Goal: Task Accomplishment & Management: Manage account settings

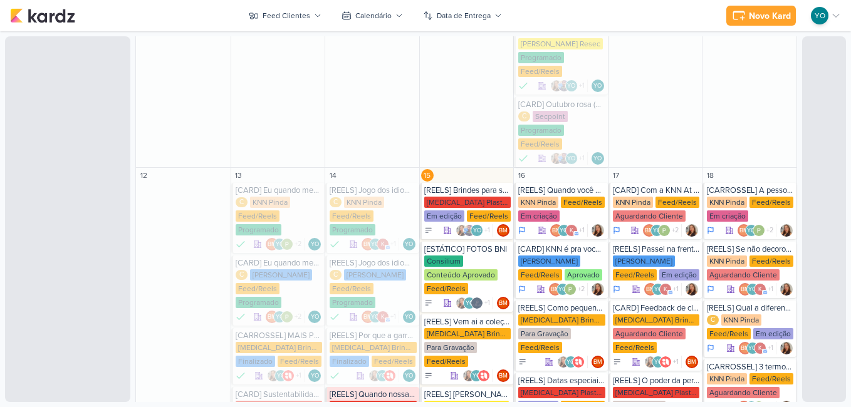
scroll to position [877, 0]
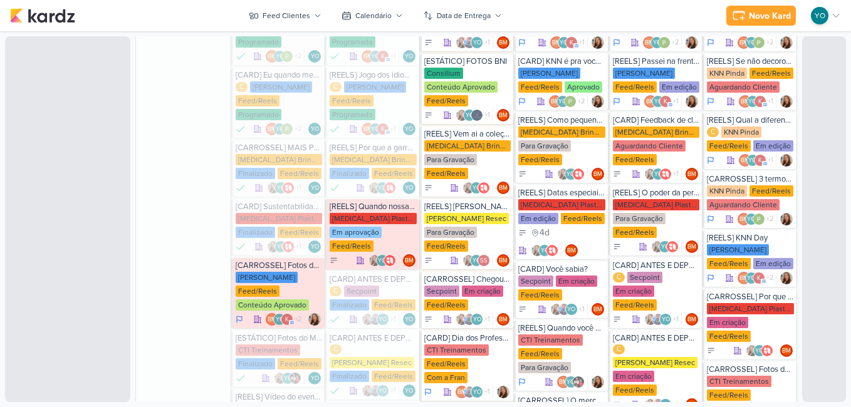
click at [387, 81] on div "C KNN Moreira Feed/Reels Programado" at bounding box center [373, 101] width 87 height 40
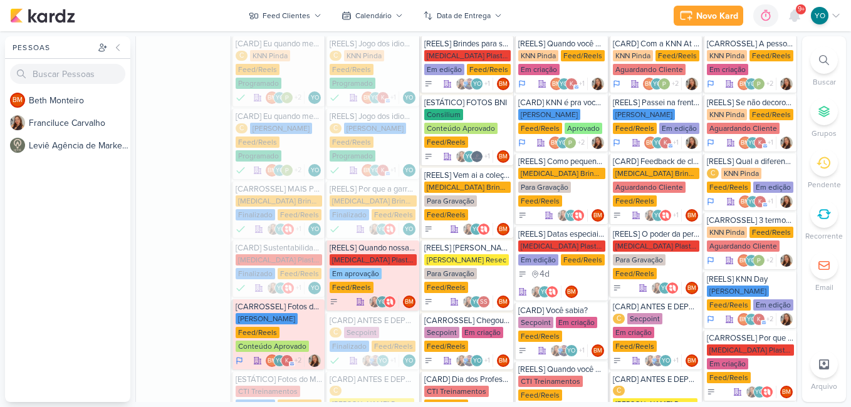
scroll to position [1044, 0]
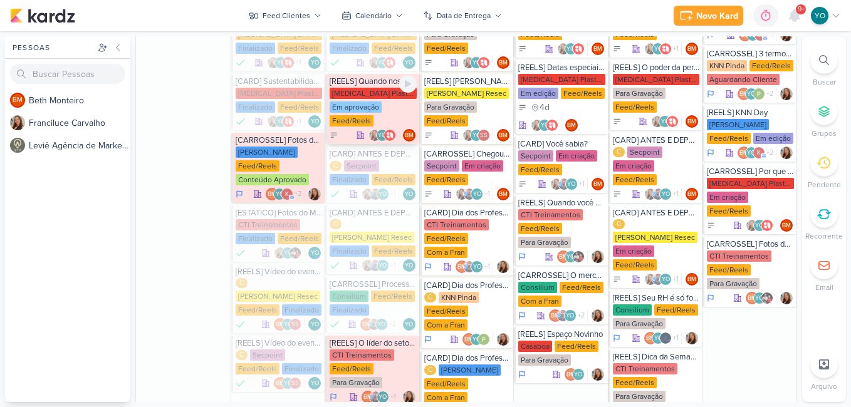
click at [384, 88] on div "[MEDICAL_DATA] Plasticos PJ Em aprovação Feed/Reels" at bounding box center [373, 108] width 87 height 40
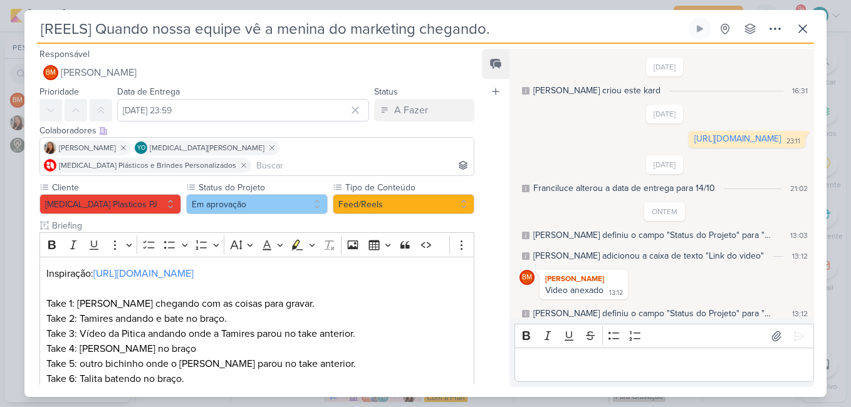
scroll to position [17, 0]
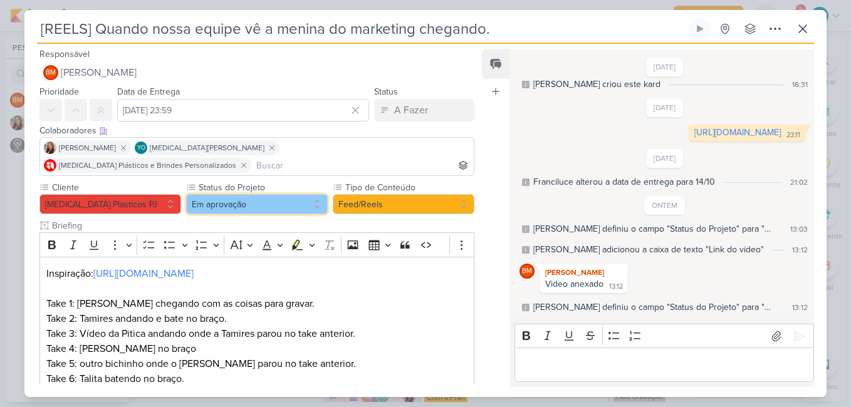
click at [276, 194] on button "Em aprovação" at bounding box center [257, 204] width 142 height 20
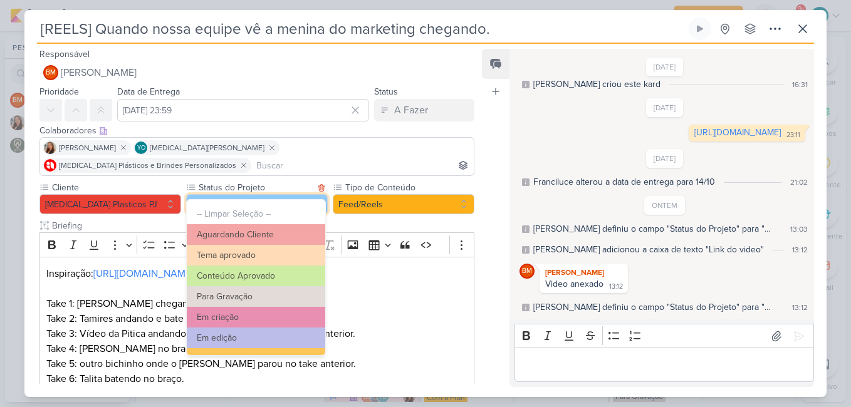
scroll to position [142, 0]
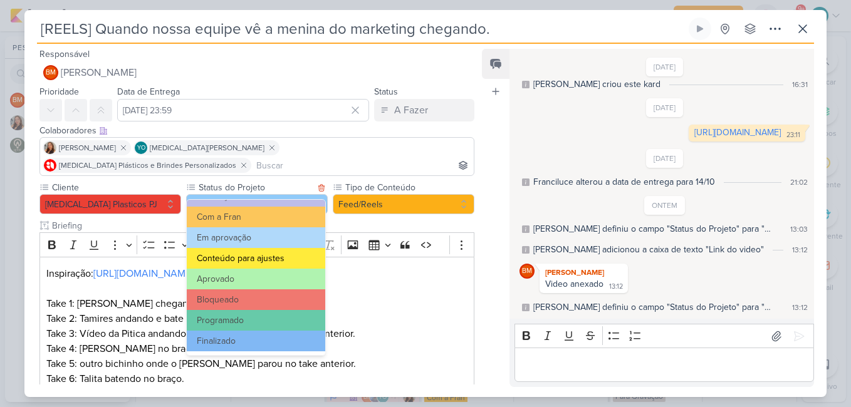
click at [298, 257] on button "Conteúdo para ajustes" at bounding box center [256, 258] width 138 height 21
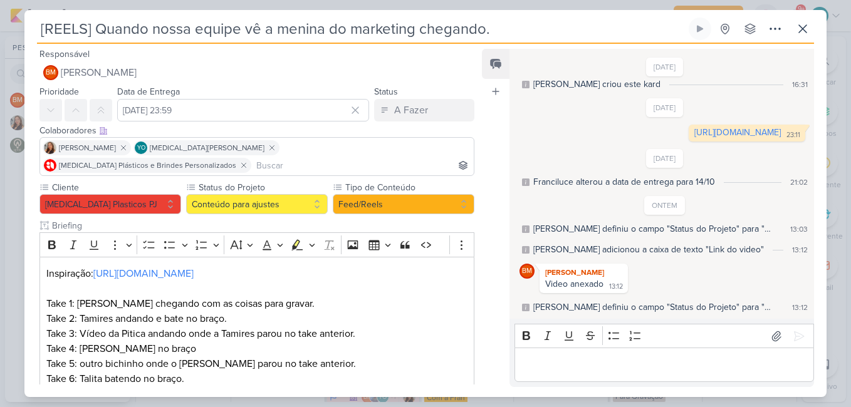
scroll to position [201, 0]
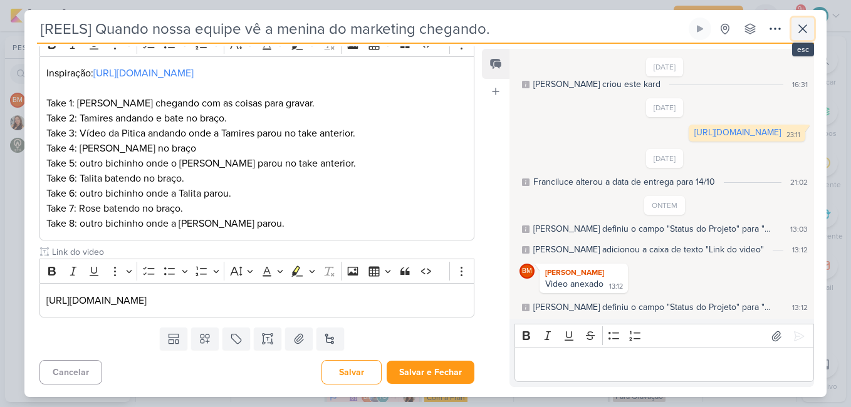
click at [801, 27] on icon at bounding box center [803, 29] width 8 height 8
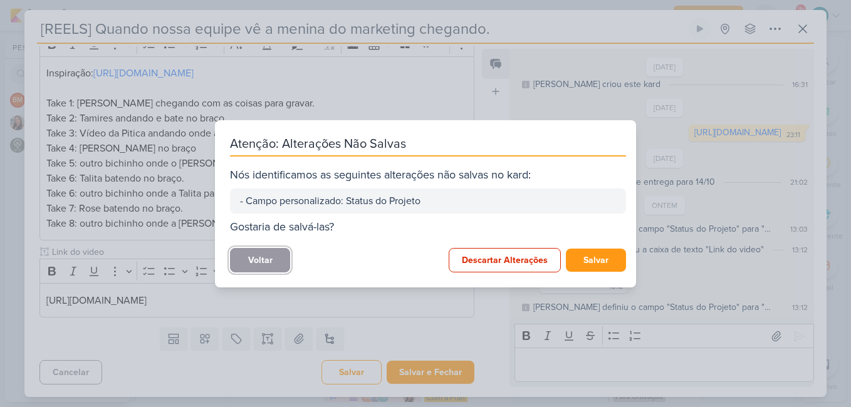
click at [272, 269] on button "Voltar" at bounding box center [260, 260] width 60 height 24
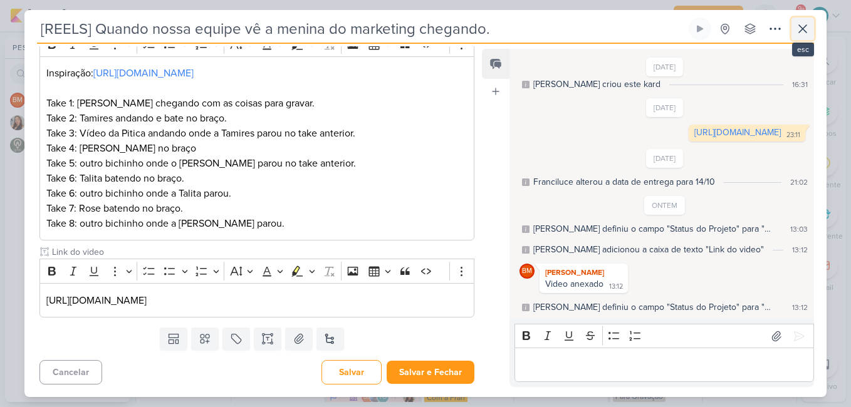
click at [807, 26] on icon at bounding box center [802, 28] width 15 height 15
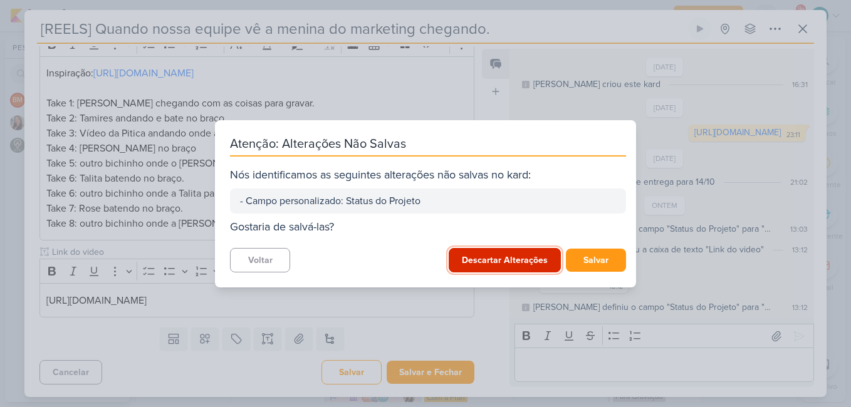
click at [504, 263] on button "Descartar Alterações" at bounding box center [505, 260] width 112 height 24
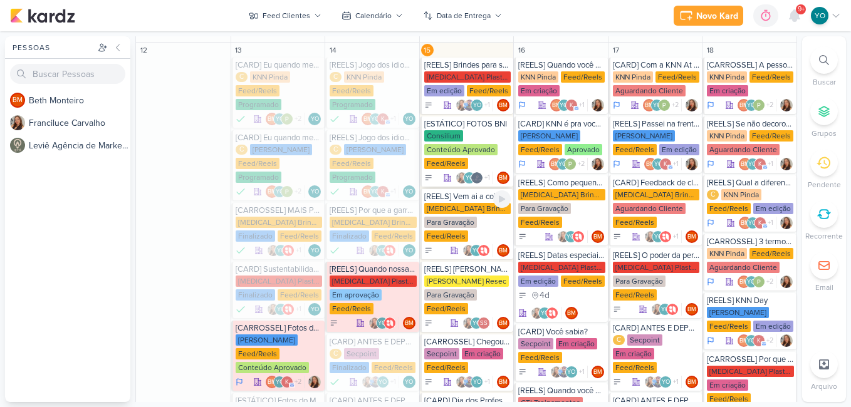
scroll to position [793, 0]
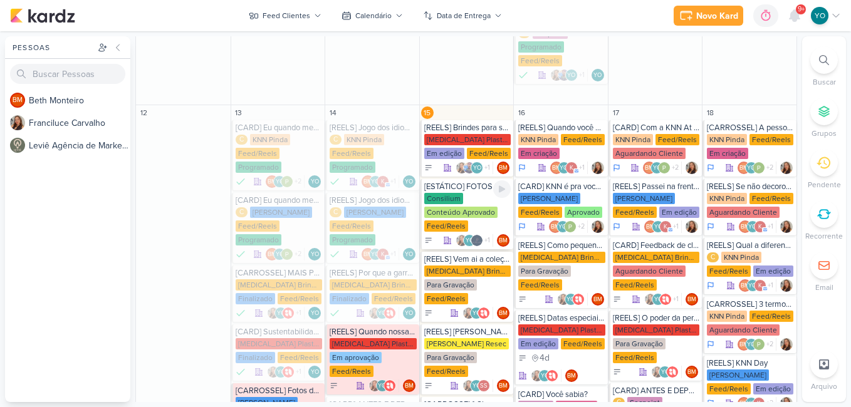
click at [467, 193] on div "Consilium Conteúdo Aprovado Feed/Reels" at bounding box center [467, 213] width 87 height 40
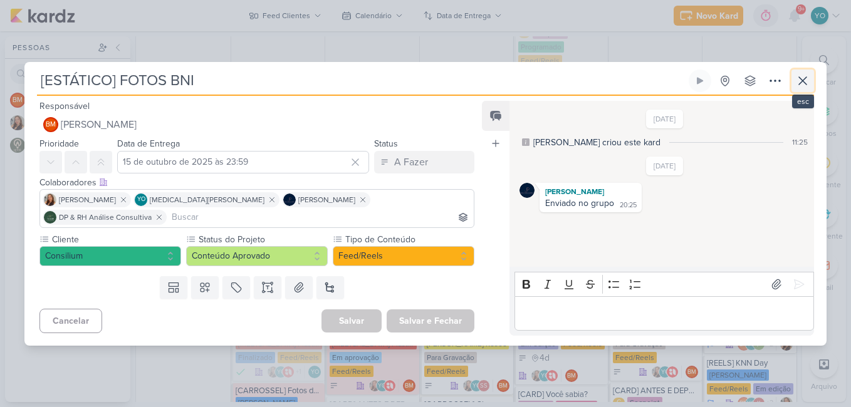
click at [807, 88] on icon at bounding box center [802, 80] width 15 height 15
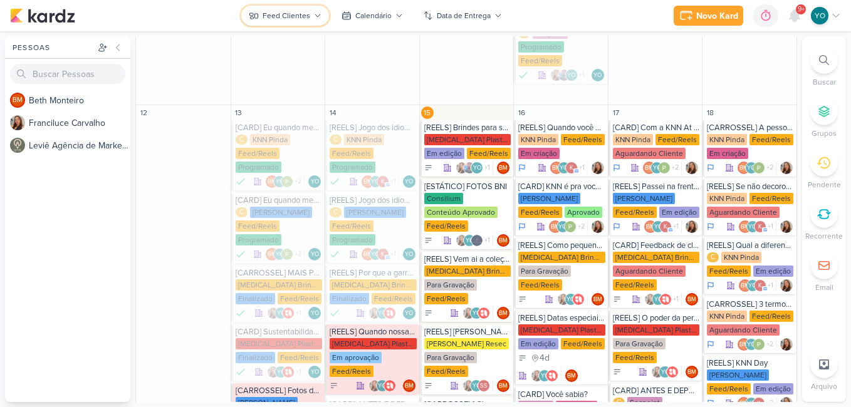
click at [317, 14] on icon at bounding box center [318, 16] width 8 height 8
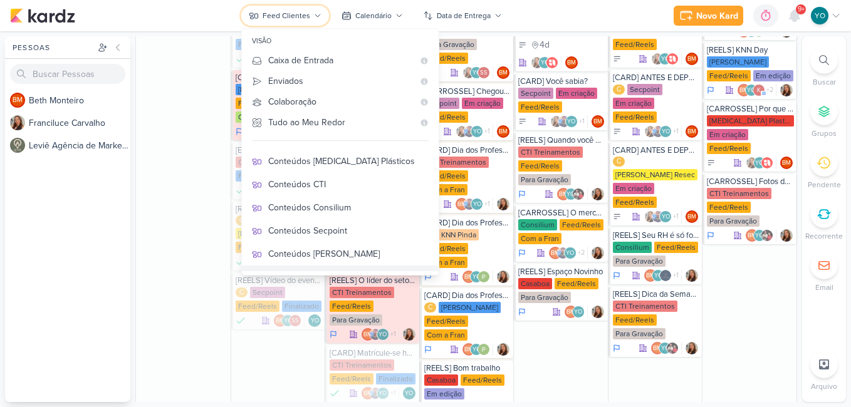
scroll to position [240, 0]
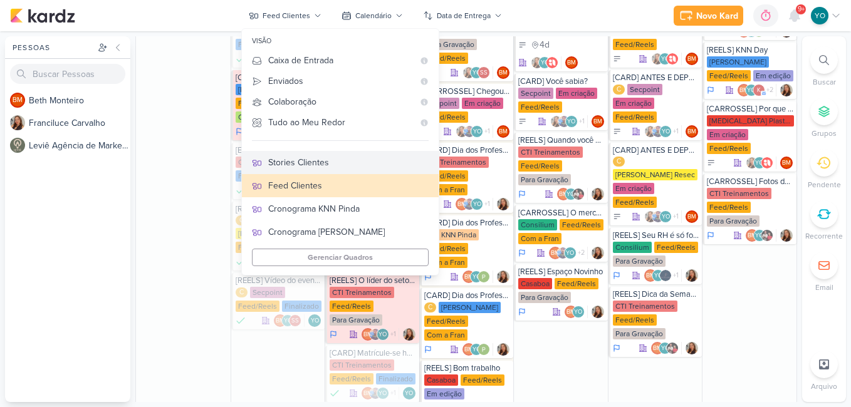
click at [350, 166] on div "Stories Clientes" at bounding box center [348, 162] width 160 height 13
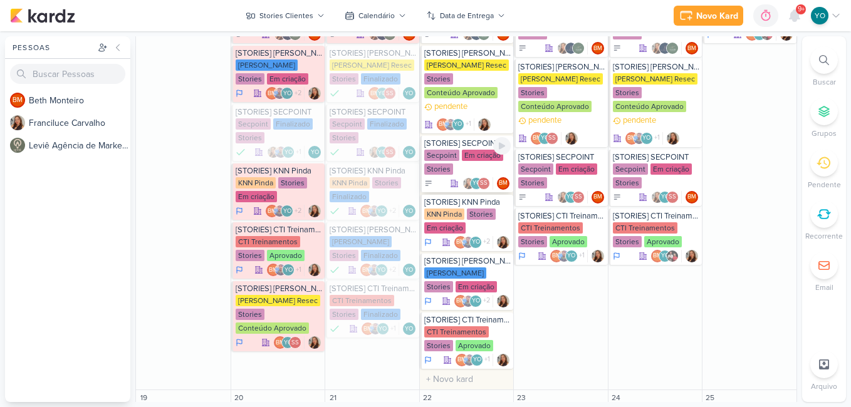
scroll to position [845, 0]
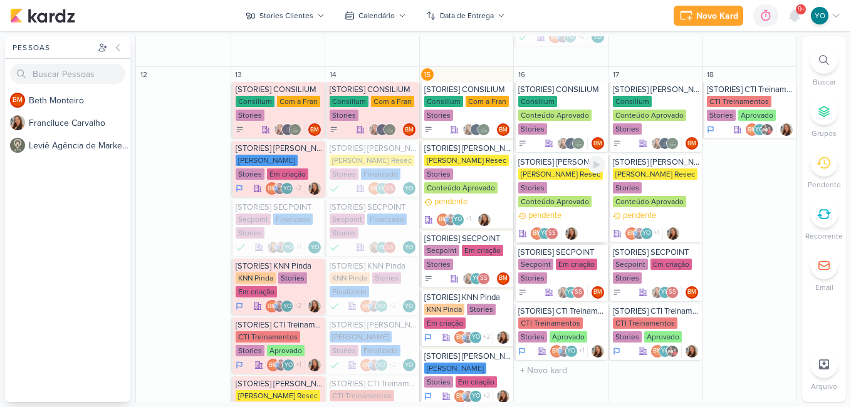
click at [561, 193] on div "[PERSON_NAME] Resec Stories Conteúdo Aprovado" at bounding box center [561, 189] width 87 height 40
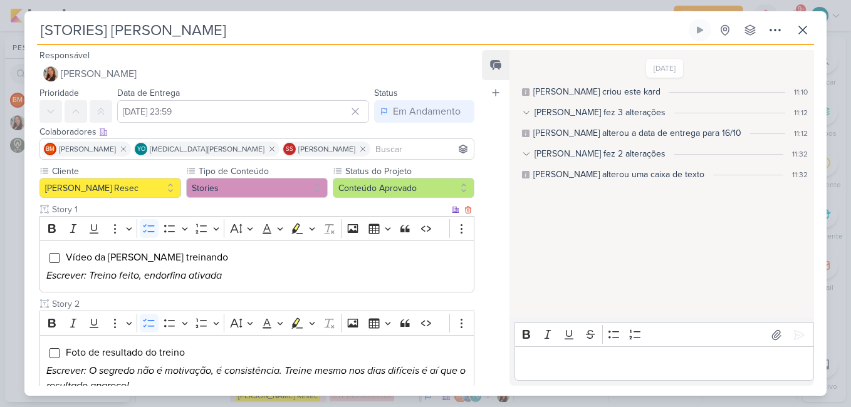
scroll to position [86, 0]
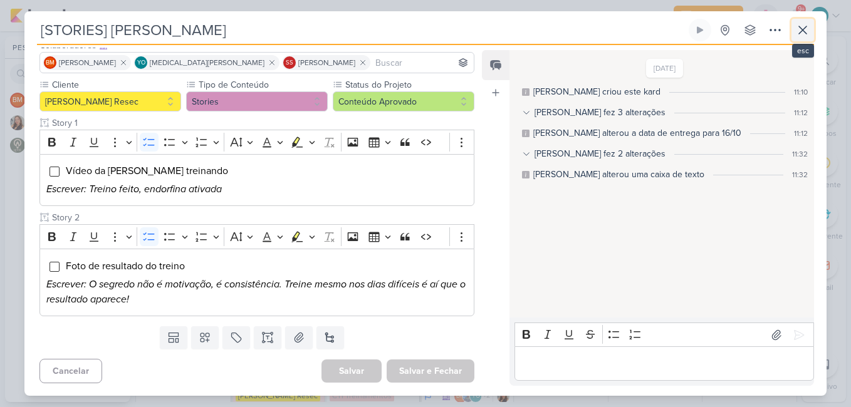
click at [809, 24] on icon at bounding box center [802, 30] width 15 height 15
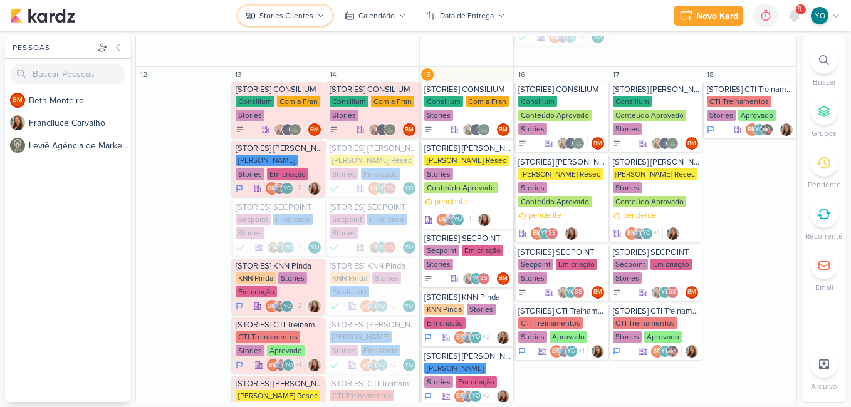
click at [321, 17] on icon at bounding box center [321, 16] width 8 height 8
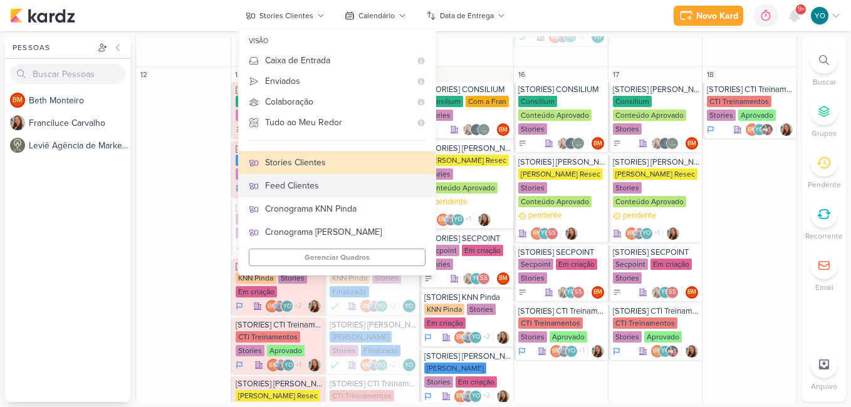
click at [340, 185] on div "Feed Clientes" at bounding box center [345, 185] width 160 height 13
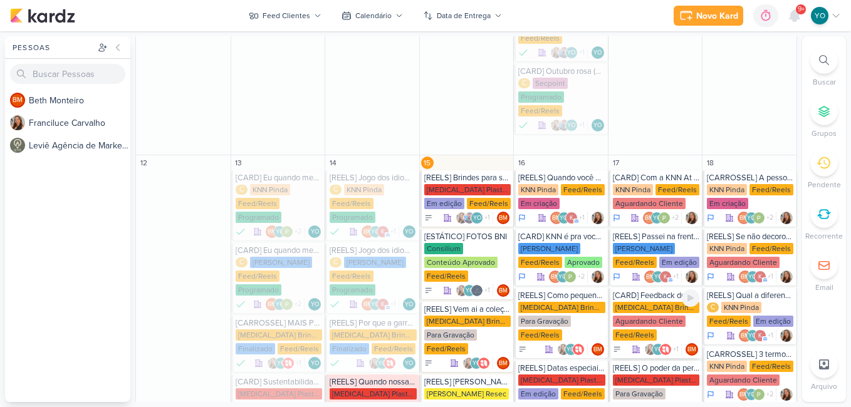
scroll to position [806, 0]
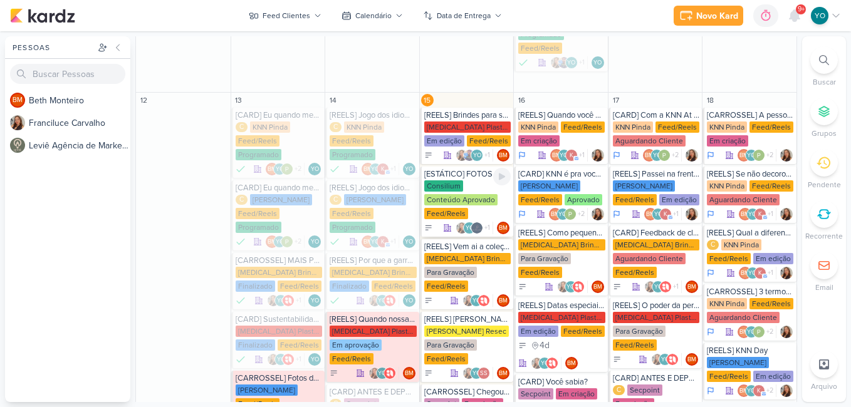
click at [478, 194] on div "Conteúdo Aprovado" at bounding box center [460, 199] width 73 height 11
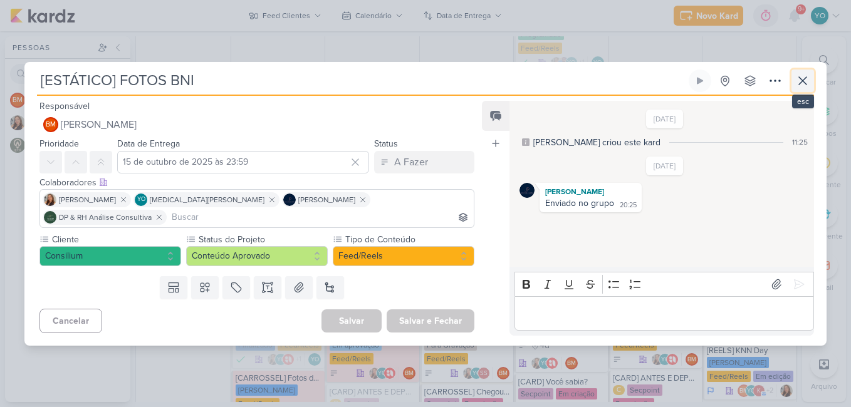
click at [806, 85] on icon at bounding box center [803, 81] width 8 height 8
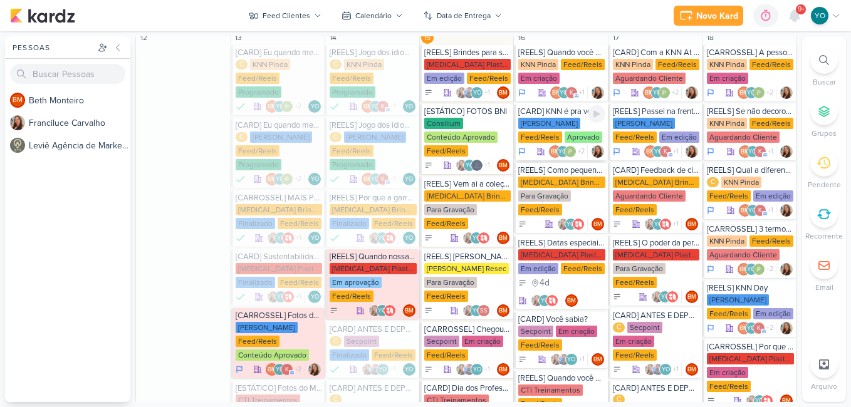
scroll to position [743, 0]
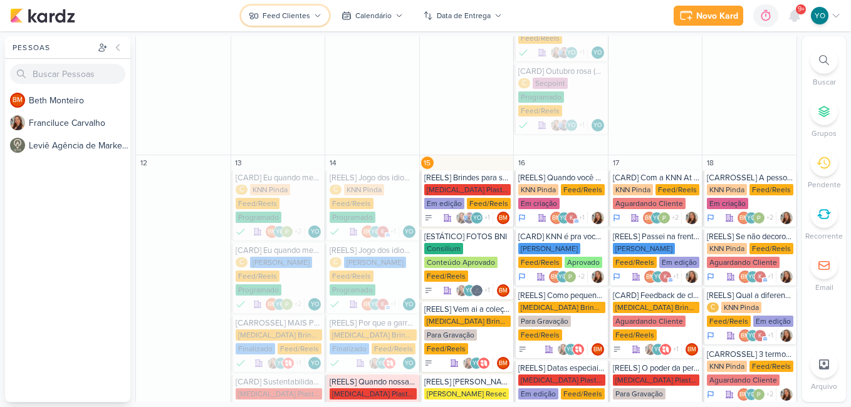
click at [316, 21] on button "Feed Clientes" at bounding box center [285, 16] width 88 height 20
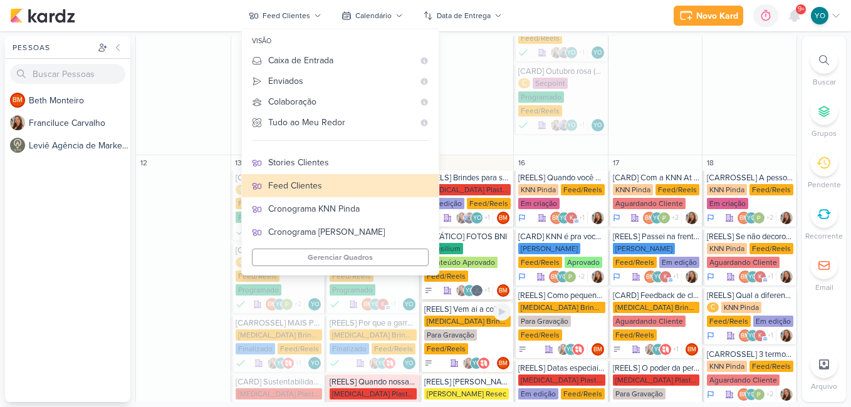
click at [464, 257] on div "Conteúdo Aprovado" at bounding box center [460, 262] width 73 height 11
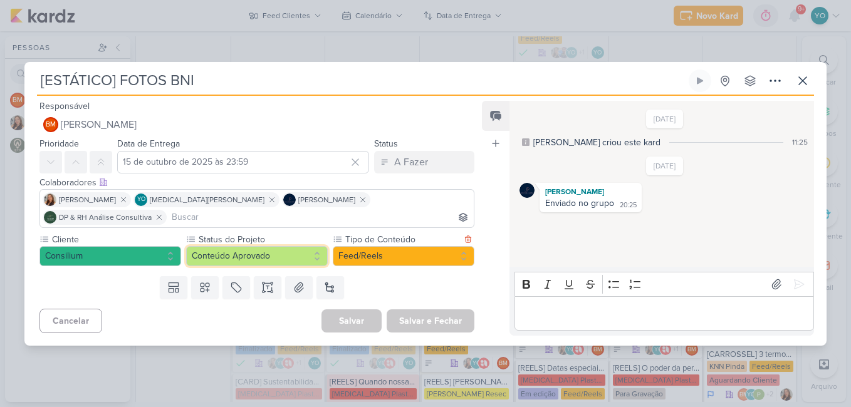
click at [290, 247] on button "Conteúdo Aprovado" at bounding box center [257, 256] width 142 height 20
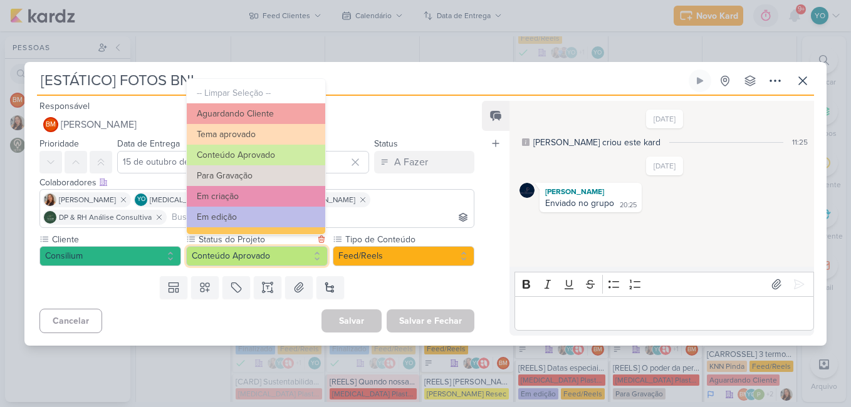
scroll to position [142, 0]
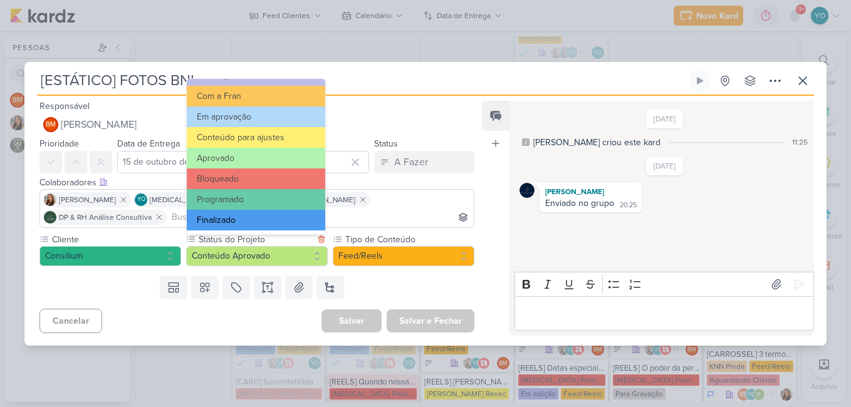
click at [268, 221] on button "Finalizado" at bounding box center [256, 220] width 138 height 21
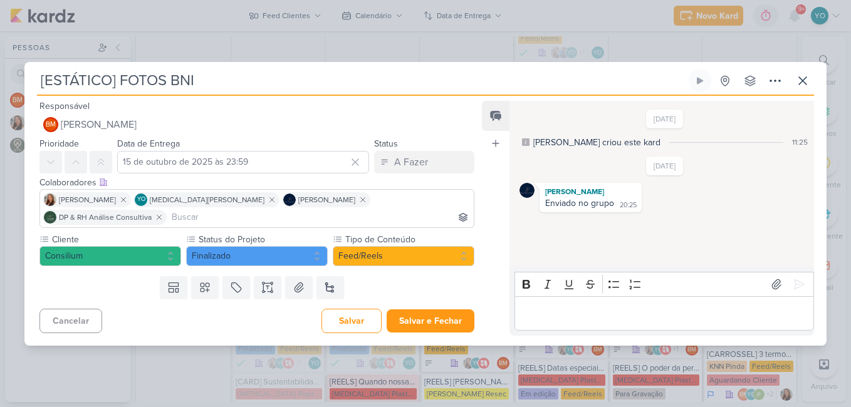
click at [352, 145] on div "Designar a mim mesmo(a)" at bounding box center [379, 140] width 172 height 11
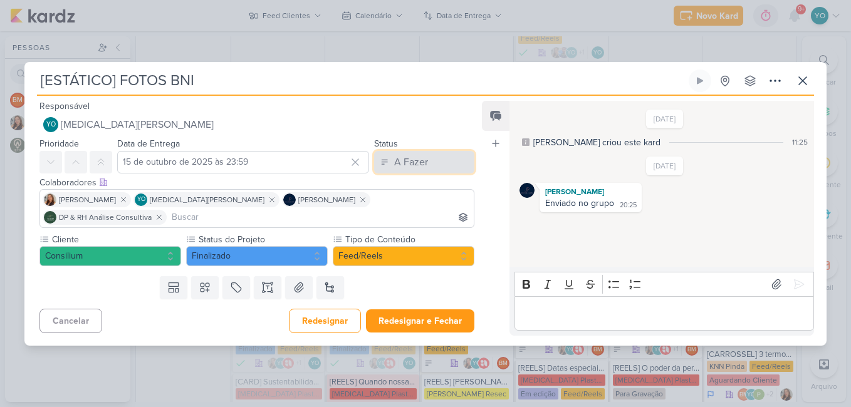
click at [394, 170] on div "A Fazer" at bounding box center [411, 162] width 34 height 15
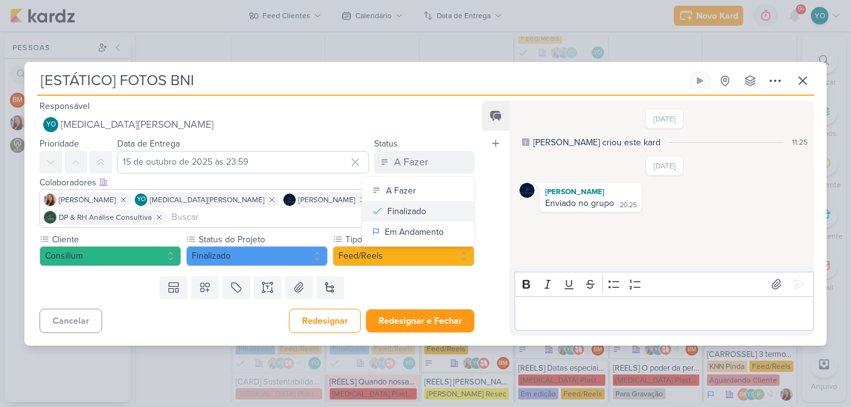
click at [399, 218] on div "Finalizado" at bounding box center [406, 211] width 39 height 13
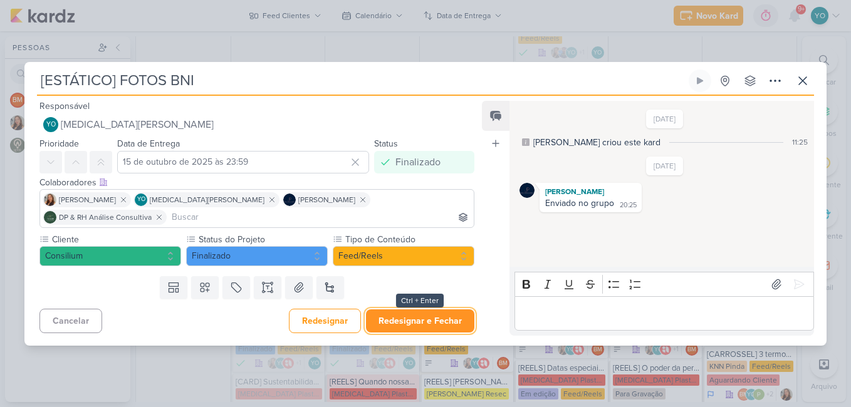
click at [420, 314] on button "Redesignar e Fechar" at bounding box center [420, 321] width 108 height 23
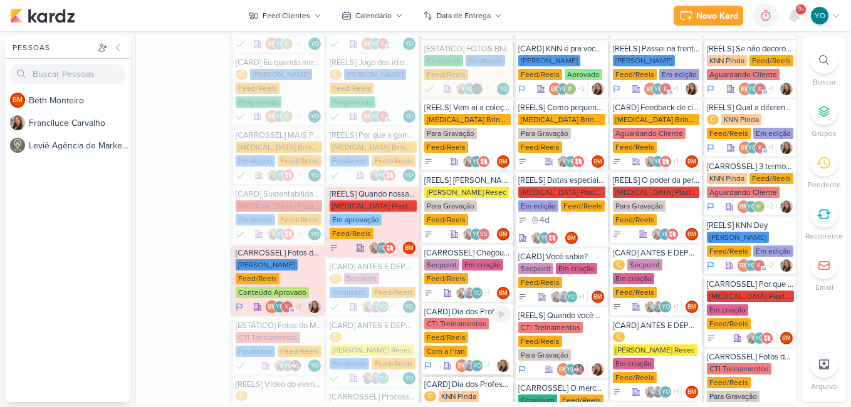
scroll to position [994, 0]
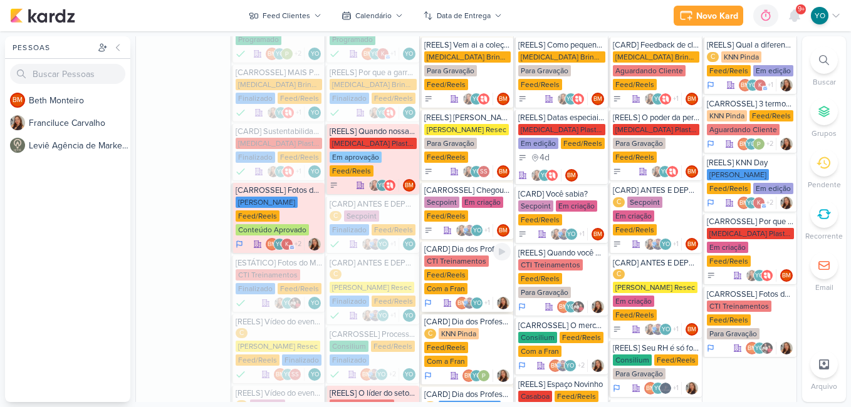
click at [480, 256] on div "CTI Treinamentos Feed/Reels Com a Fran" at bounding box center [467, 276] width 87 height 40
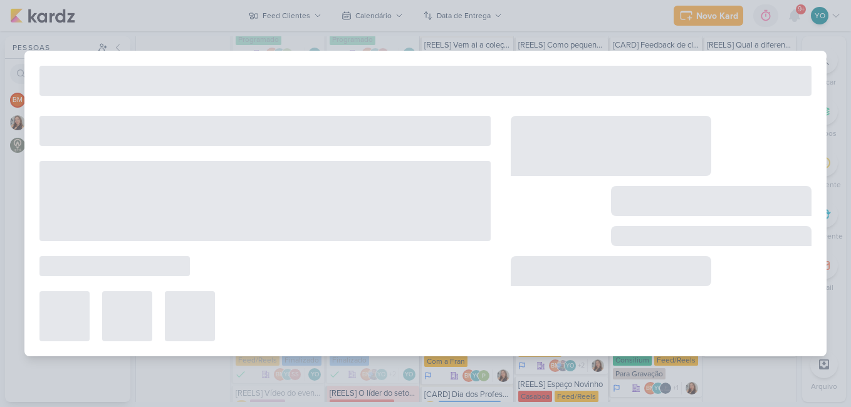
type input "[CARD] Dia dos Professores"
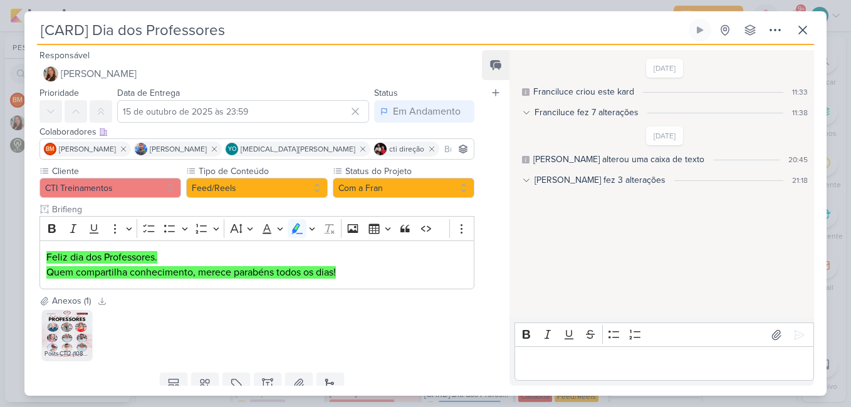
scroll to position [46, 0]
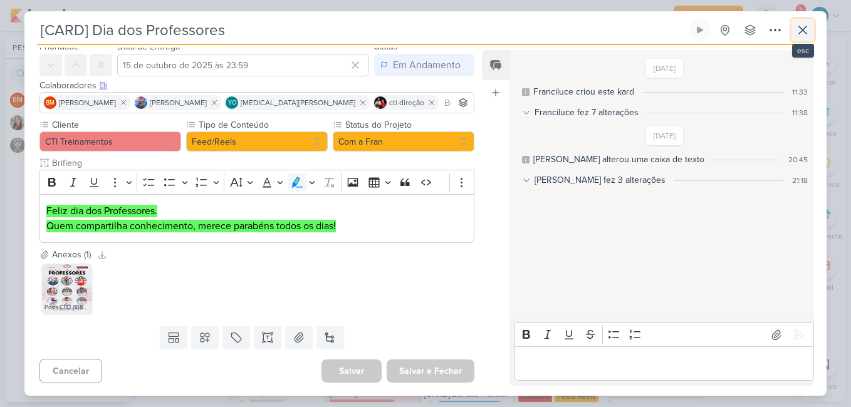
click at [806, 26] on icon at bounding box center [802, 30] width 15 height 15
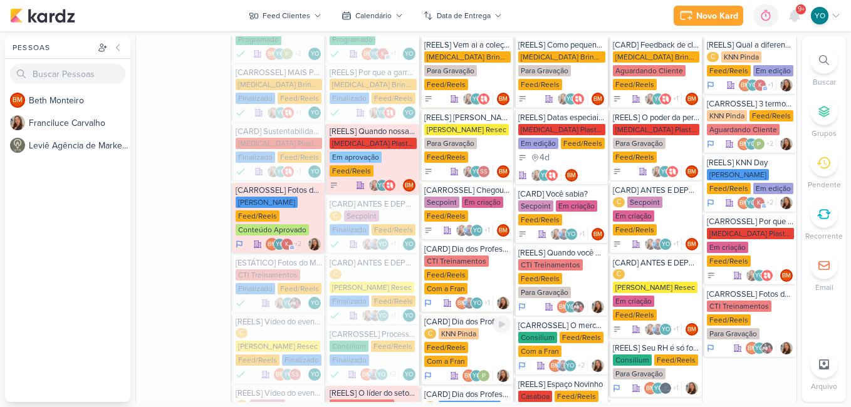
scroll to position [1119, 0]
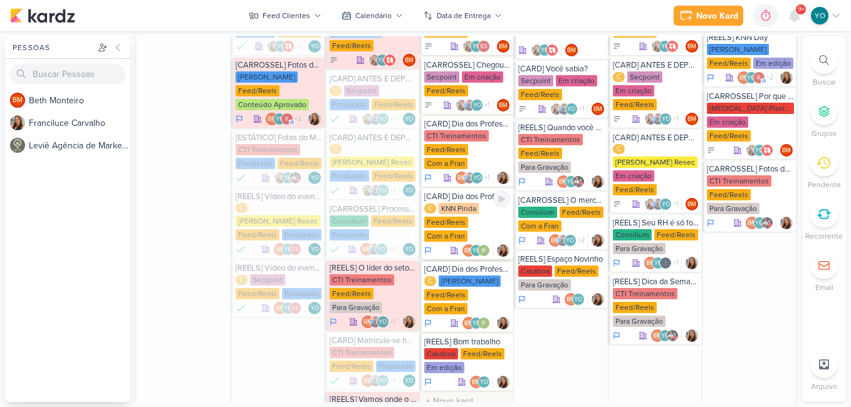
click at [467, 203] on div "C KNN Pinda Feed/Reels Com a Fran" at bounding box center [467, 223] width 87 height 40
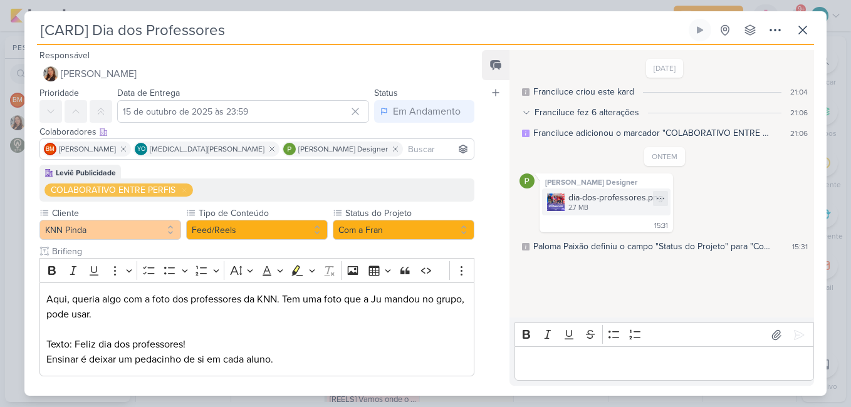
click at [624, 199] on div "dia-dos-professores.png" at bounding box center [615, 197] width 95 height 13
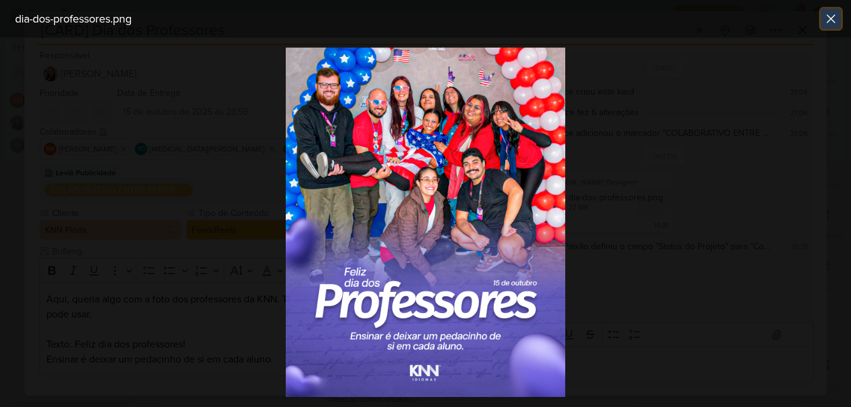
click at [828, 23] on icon at bounding box center [830, 18] width 15 height 15
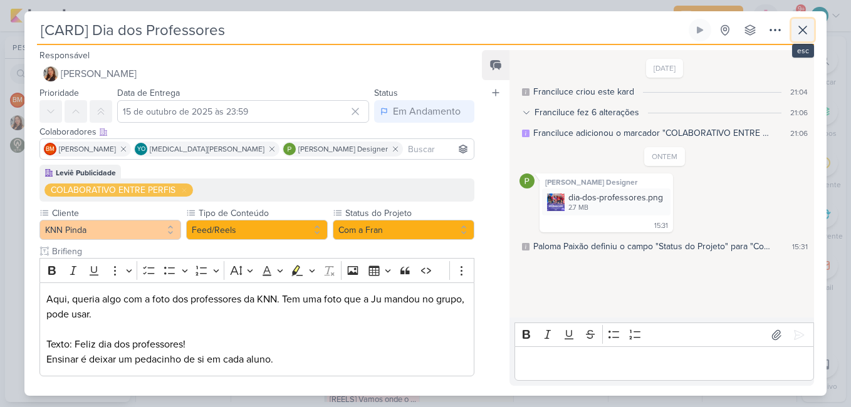
click at [807, 30] on icon at bounding box center [802, 30] width 15 height 15
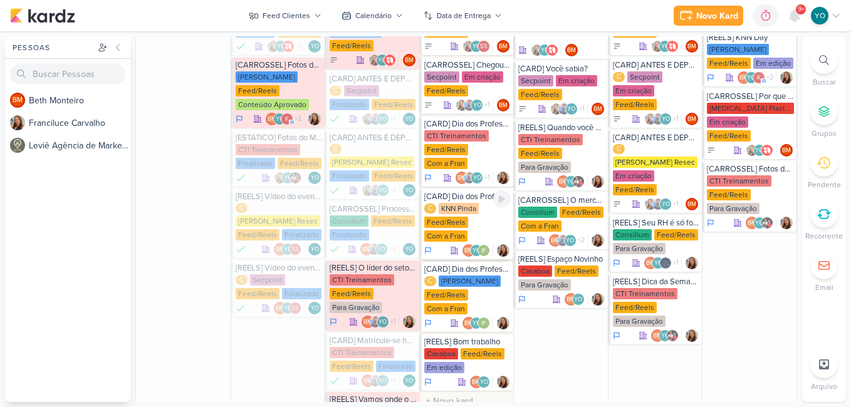
click at [457, 203] on div "C KNN Pinda Feed/Reels Com a Fran" at bounding box center [467, 223] width 87 height 40
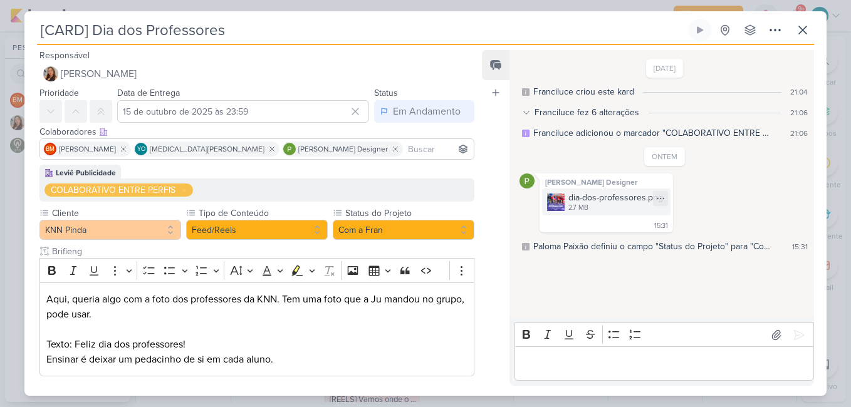
click at [568, 202] on div "dia-dos-professores.png" at bounding box center [615, 197] width 95 height 13
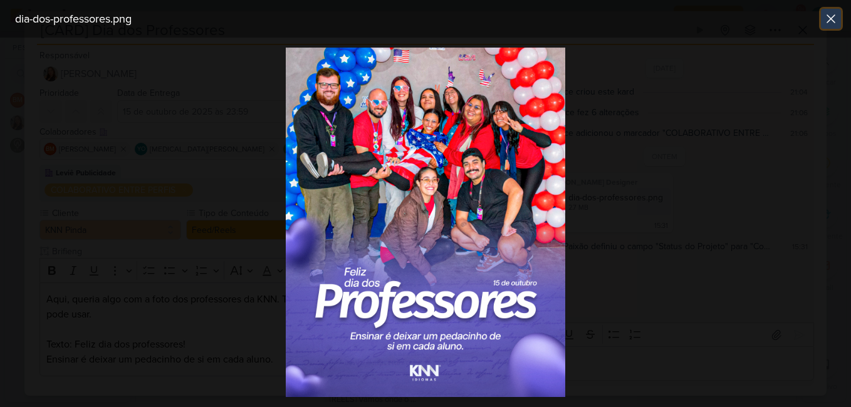
click at [835, 21] on icon at bounding box center [830, 18] width 15 height 15
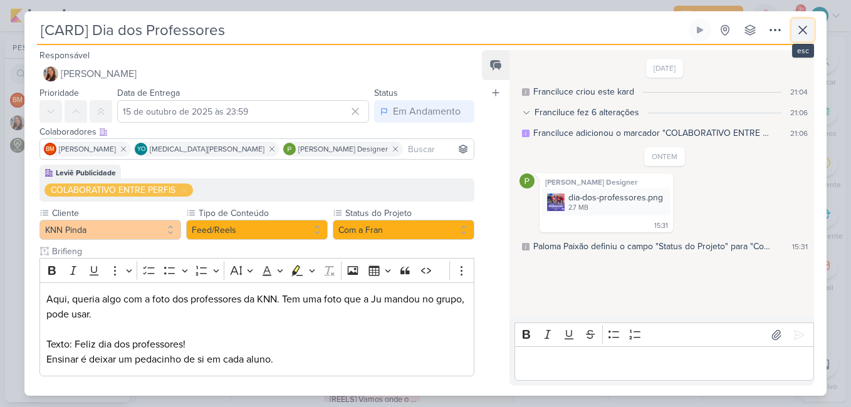
click at [800, 28] on icon at bounding box center [803, 30] width 8 height 8
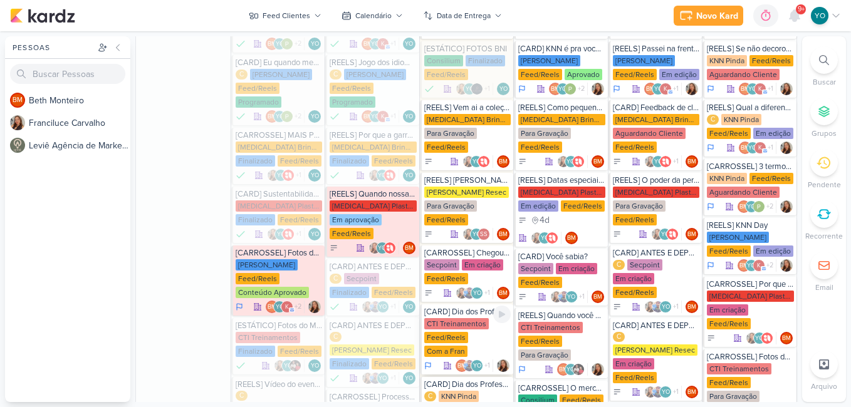
scroll to position [994, 0]
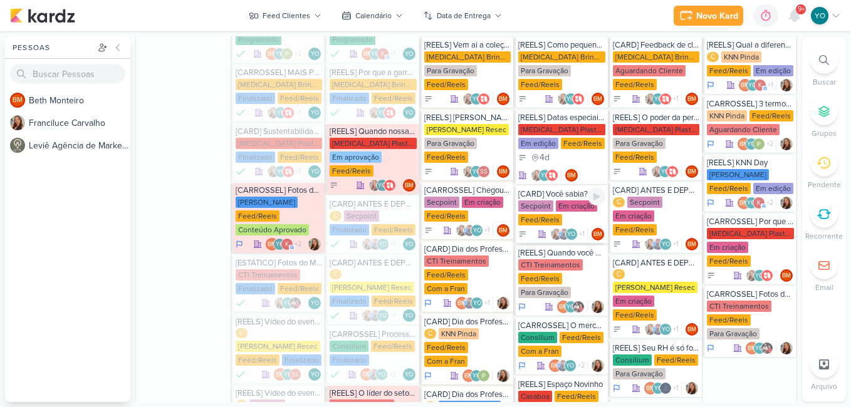
click at [549, 201] on div "Secpoint Em criação Feed/Reels" at bounding box center [561, 214] width 87 height 26
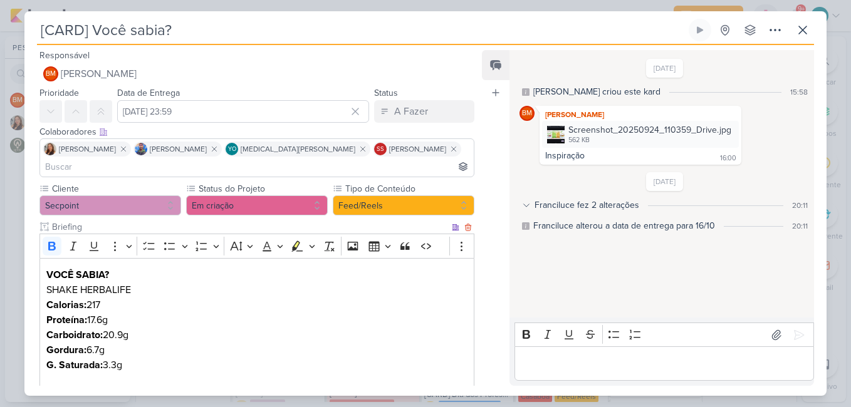
scroll to position [188, 0]
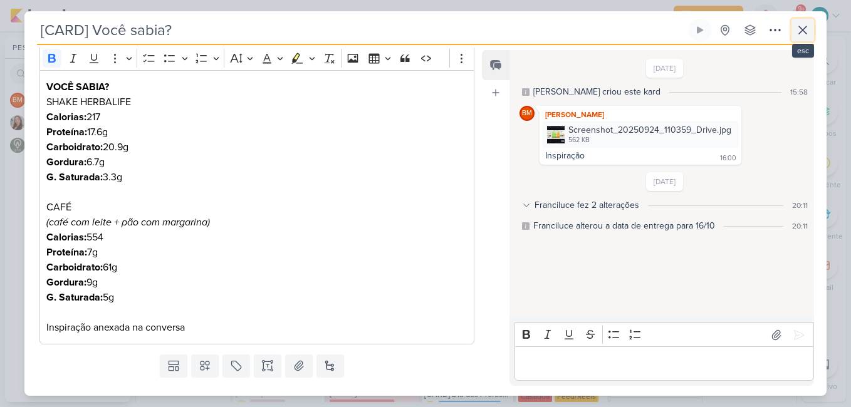
click at [805, 29] on icon at bounding box center [802, 30] width 15 height 15
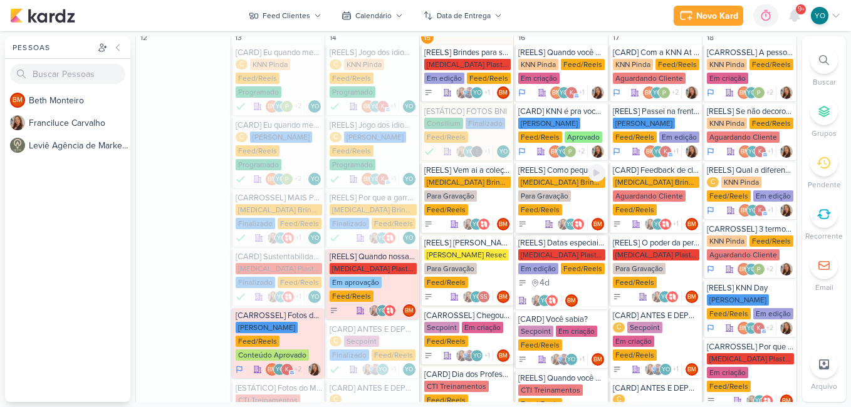
scroll to position [806, 0]
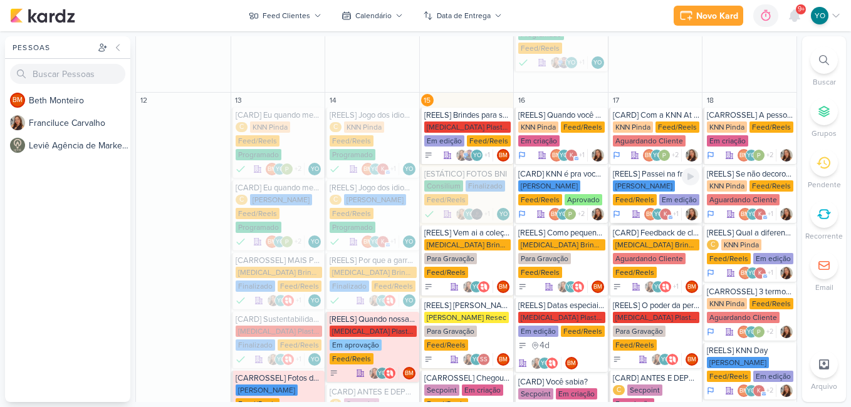
click at [650, 194] on div "Feed/Reels" at bounding box center [635, 199] width 44 height 11
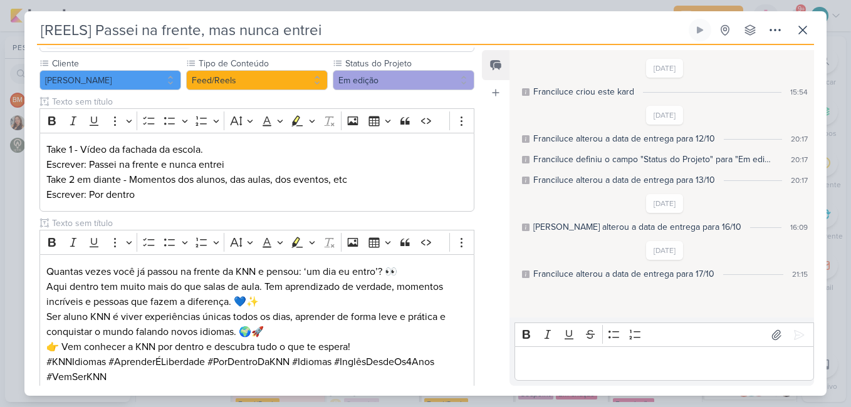
scroll to position [203, 0]
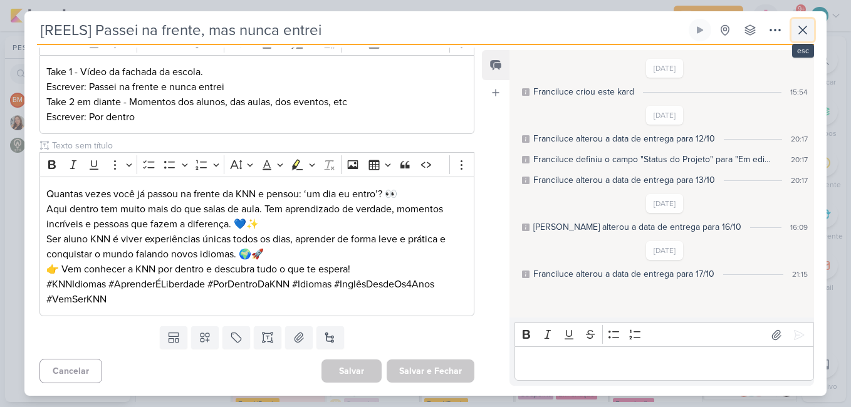
click at [798, 35] on icon at bounding box center [802, 30] width 15 height 15
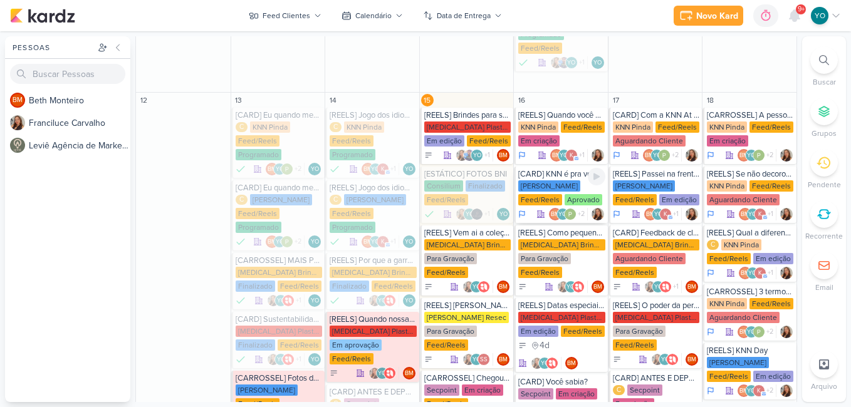
click at [560, 180] on div "[PERSON_NAME] Feed/Reels Aprovado" at bounding box center [561, 193] width 87 height 26
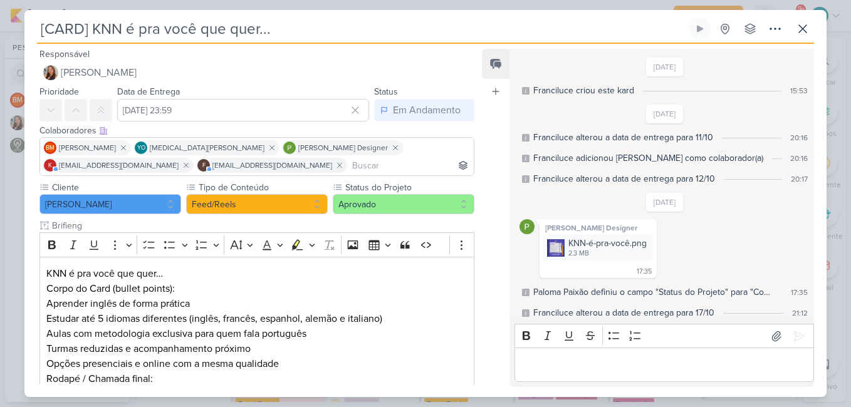
scroll to position [47, 0]
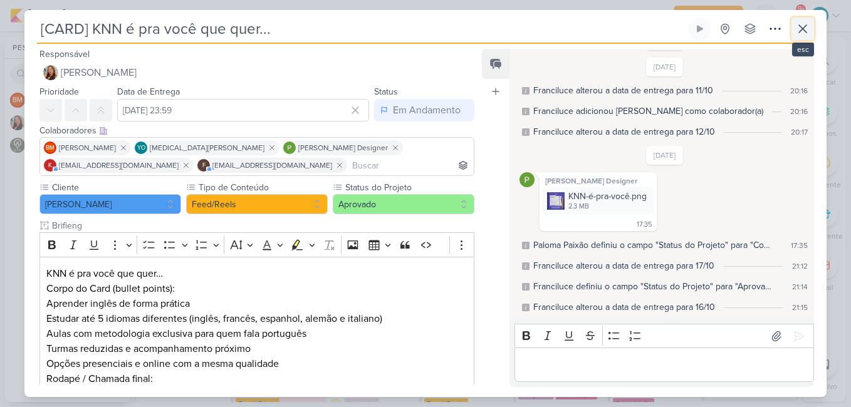
click at [806, 34] on icon at bounding box center [802, 28] width 15 height 15
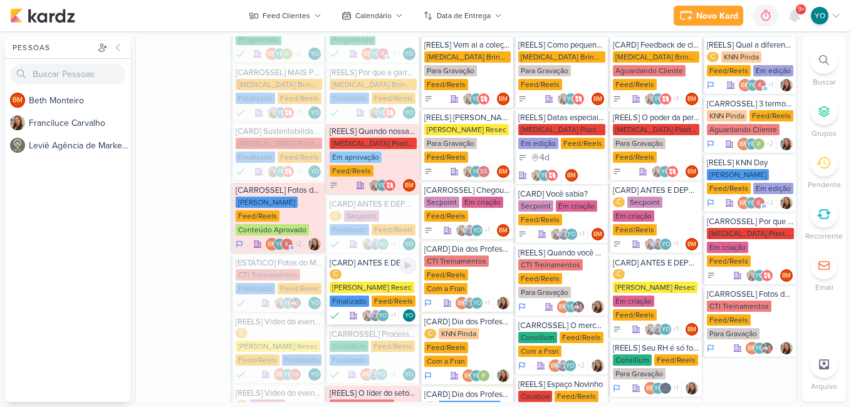
scroll to position [931, 0]
